Goal: Information Seeking & Learning: Learn about a topic

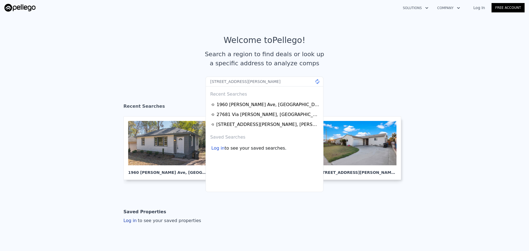
type input "[STREET_ADDRESS][PERSON_NAME]"
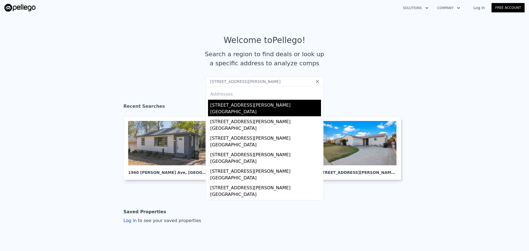
click at [210, 104] on div "[STREET_ADDRESS][PERSON_NAME]" at bounding box center [265, 104] width 111 height 9
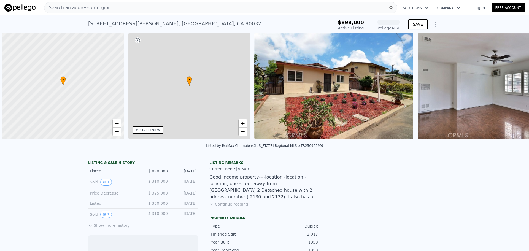
scroll to position [0, 2]
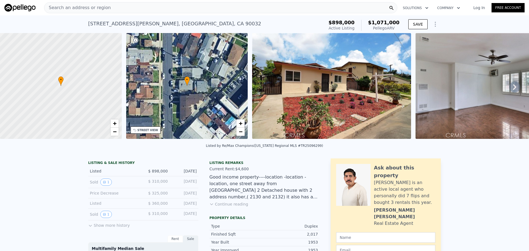
click at [191, 6] on div "Search an address or region" at bounding box center [220, 7] width 353 height 11
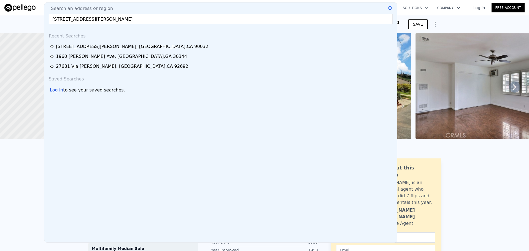
type input "[STREET_ADDRESS][PERSON_NAME]"
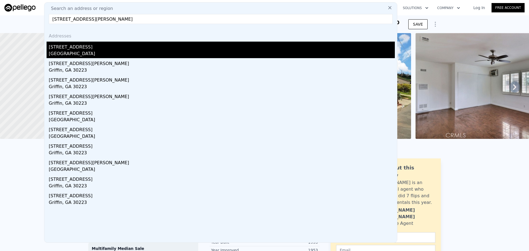
click at [134, 51] on div "[GEOGRAPHIC_DATA]" at bounding box center [222, 54] width 346 height 8
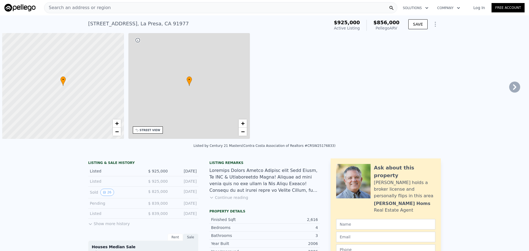
scroll to position [0, 2]
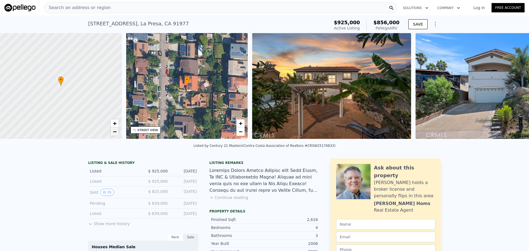
click at [117, 133] on link "−" at bounding box center [114, 132] width 8 height 8
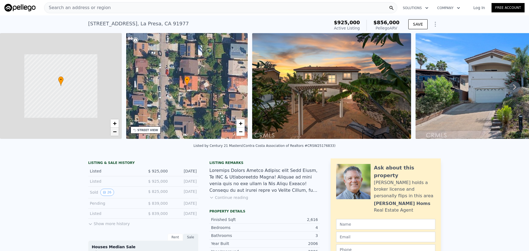
click at [117, 133] on link "−" at bounding box center [114, 132] width 8 height 8
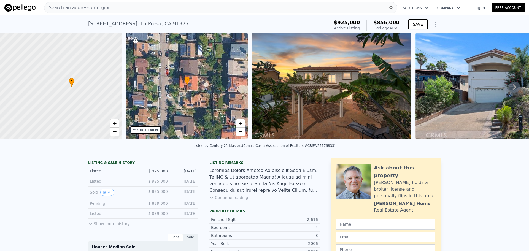
drag, startPoint x: 55, startPoint y: 89, endPoint x: 79, endPoint y: 93, distance: 24.5
click at [79, 94] on div at bounding box center [64, 86] width 146 height 127
